Goal: Browse casually

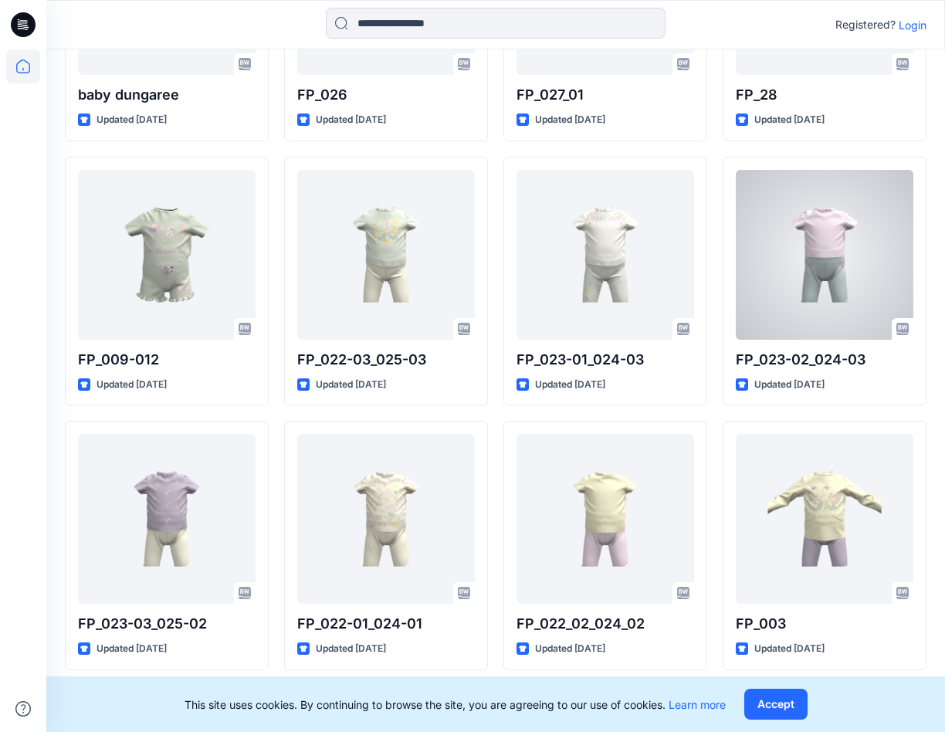
scroll to position [579, 0]
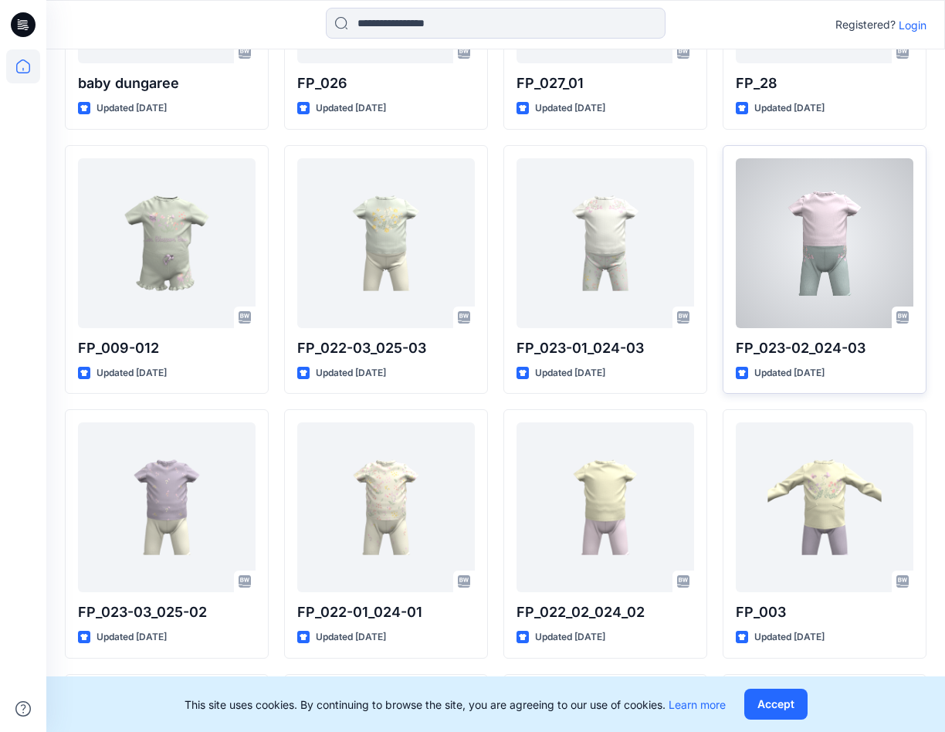
click at [786, 280] on div at bounding box center [825, 243] width 178 height 170
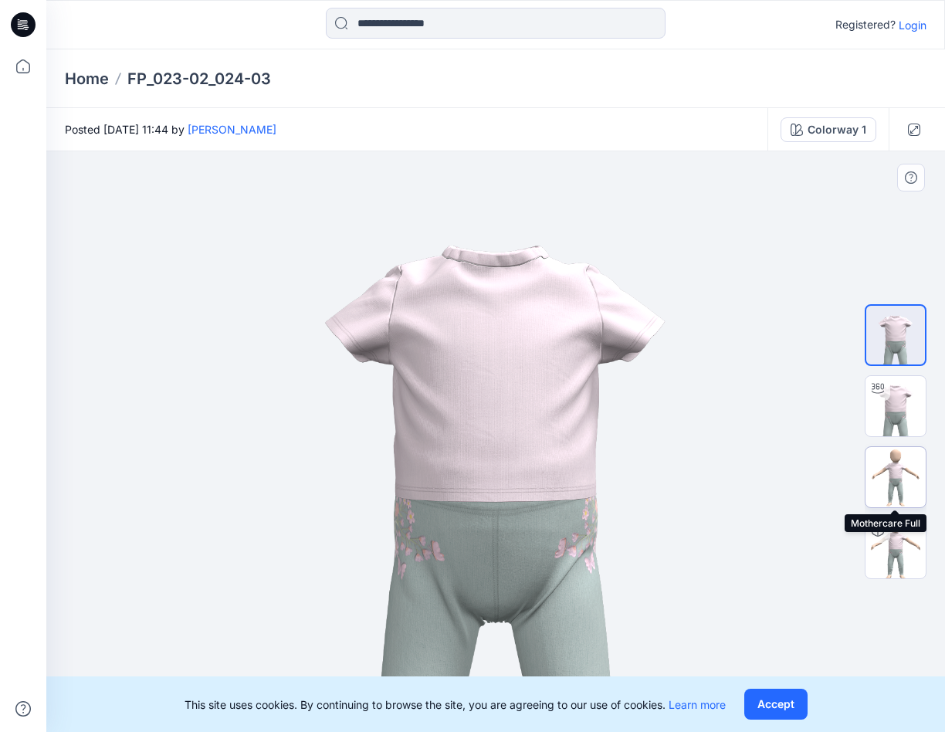
click at [891, 469] on img at bounding box center [896, 477] width 60 height 60
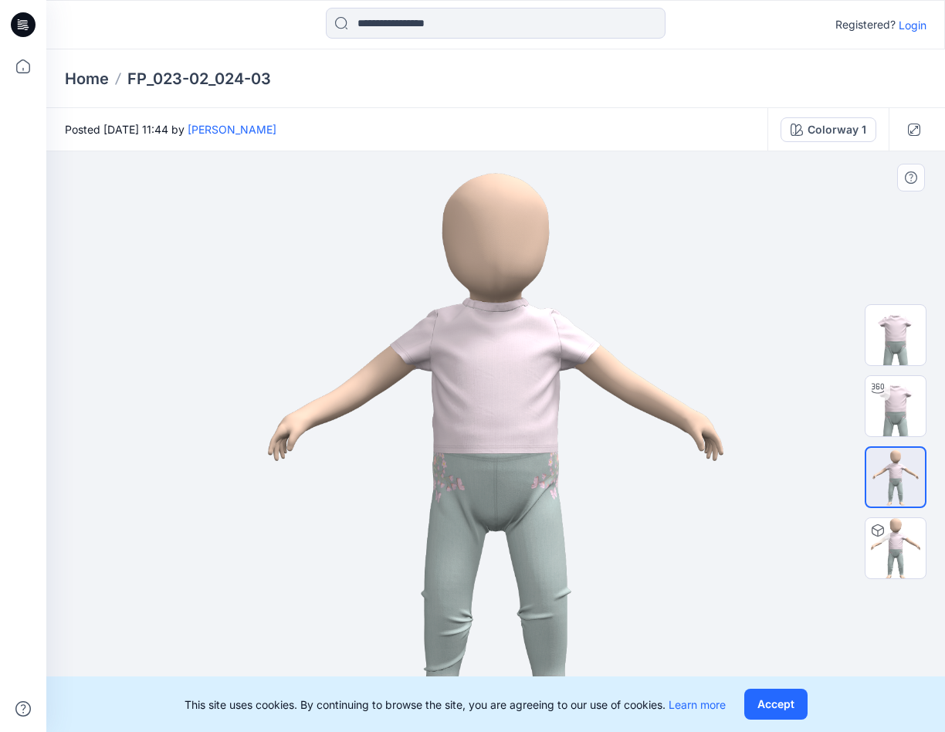
drag, startPoint x: 477, startPoint y: 392, endPoint x: 660, endPoint y: 398, distance: 183.2
click at [660, 398] on img at bounding box center [495, 441] width 581 height 581
